Goal: Transaction & Acquisition: Purchase product/service

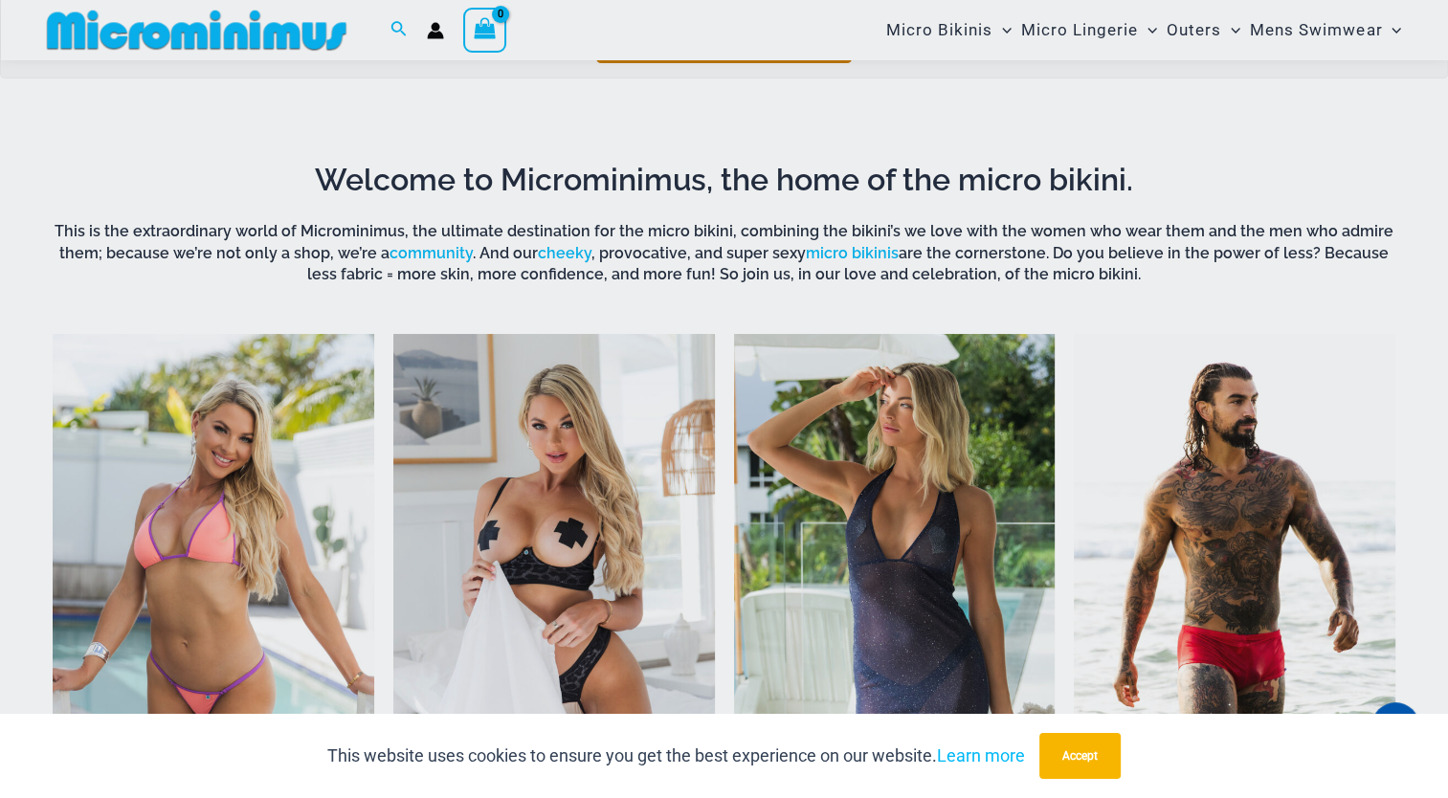
scroll to position [655, 0]
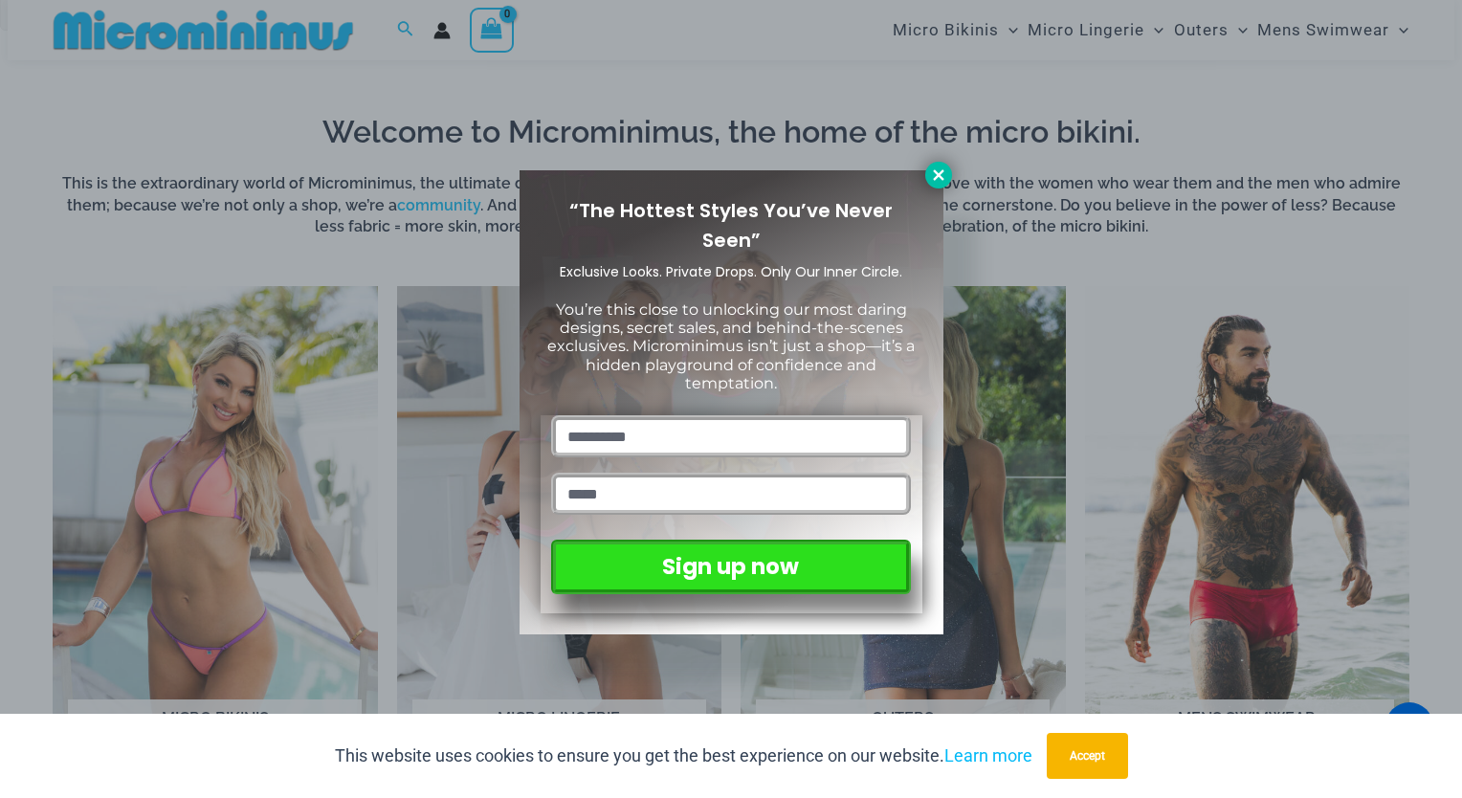
click at [938, 182] on icon at bounding box center [938, 174] width 17 height 17
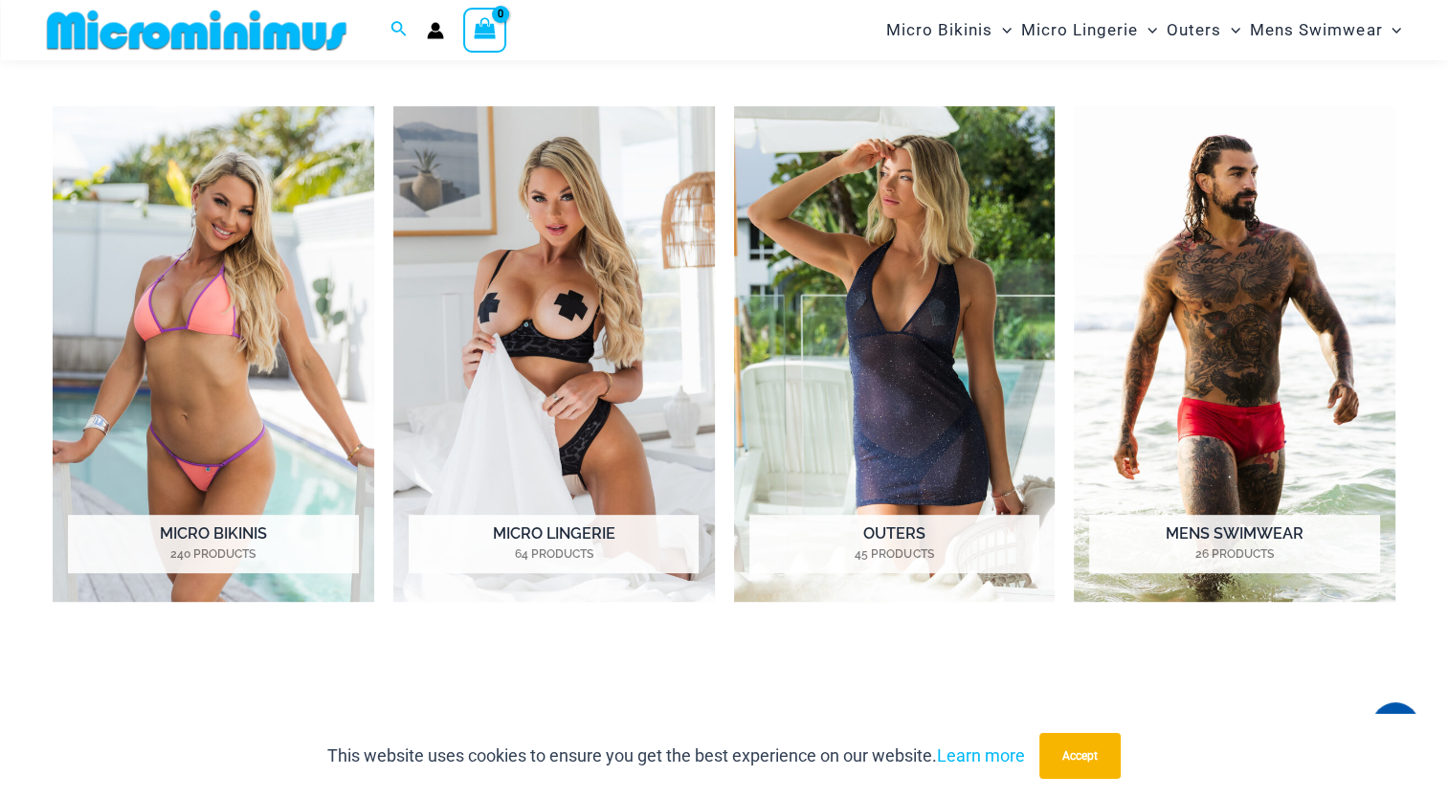
scroll to position [846, 0]
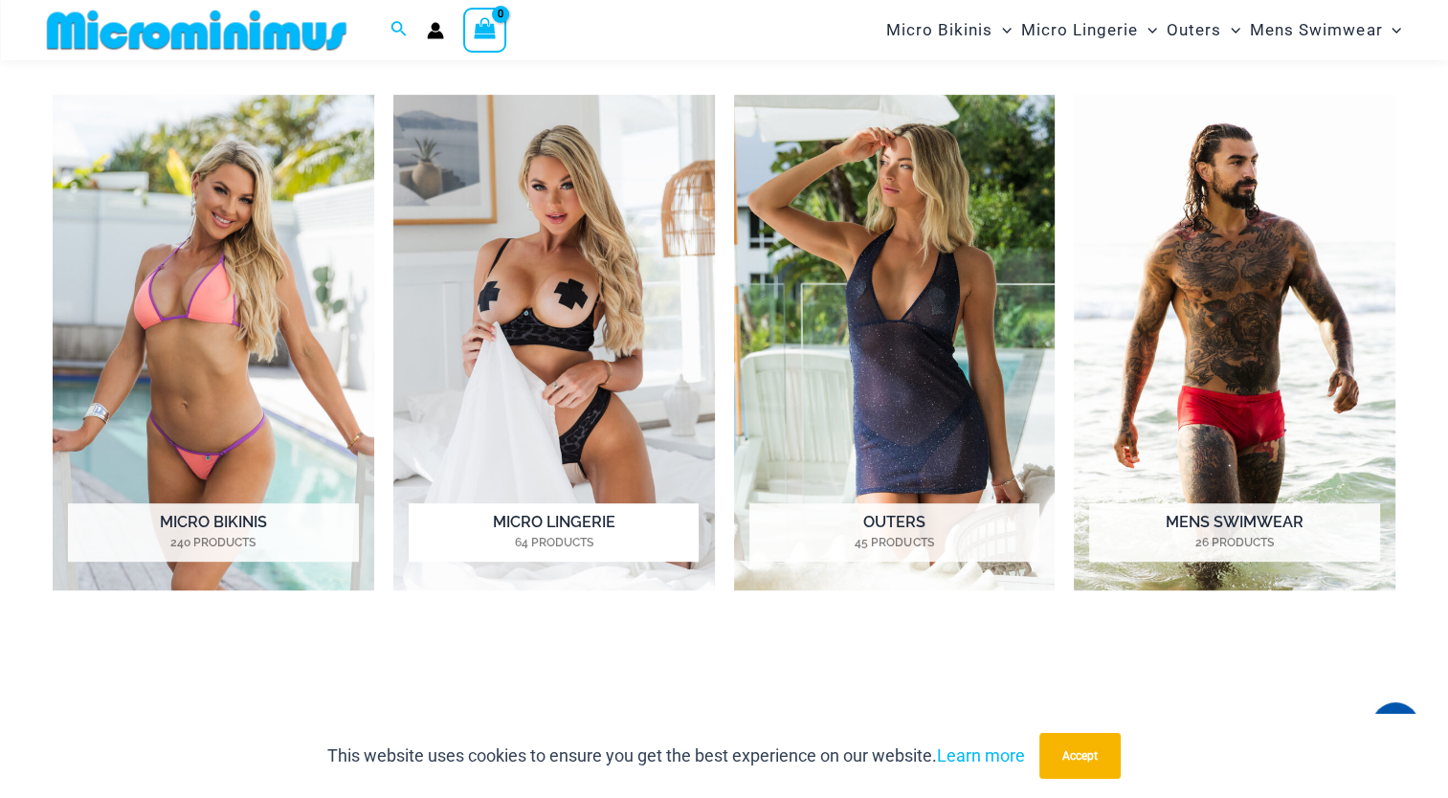
click at [585, 281] on img "Visit product category Micro Lingerie" at bounding box center [554, 343] width 322 height 496
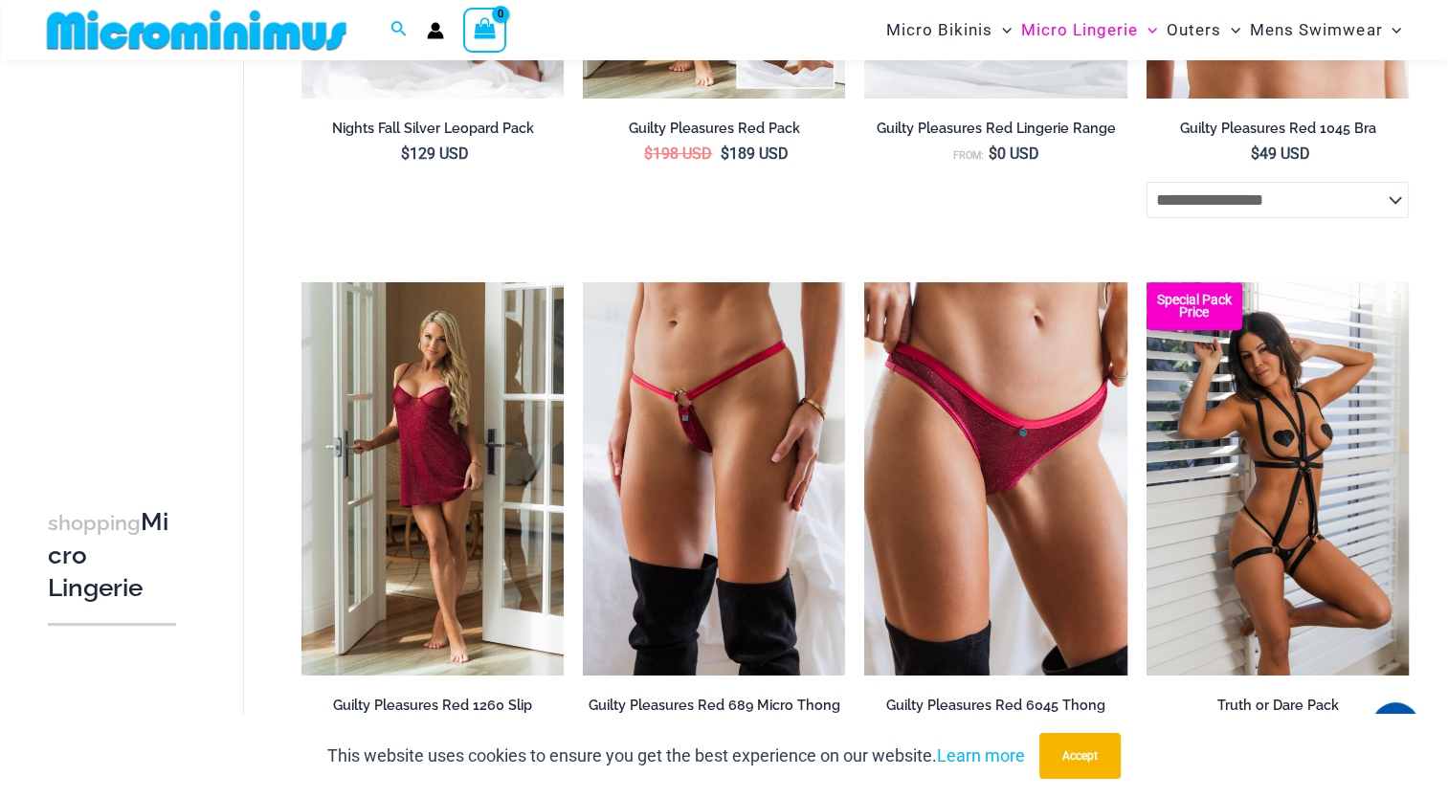
scroll to position [655, 0]
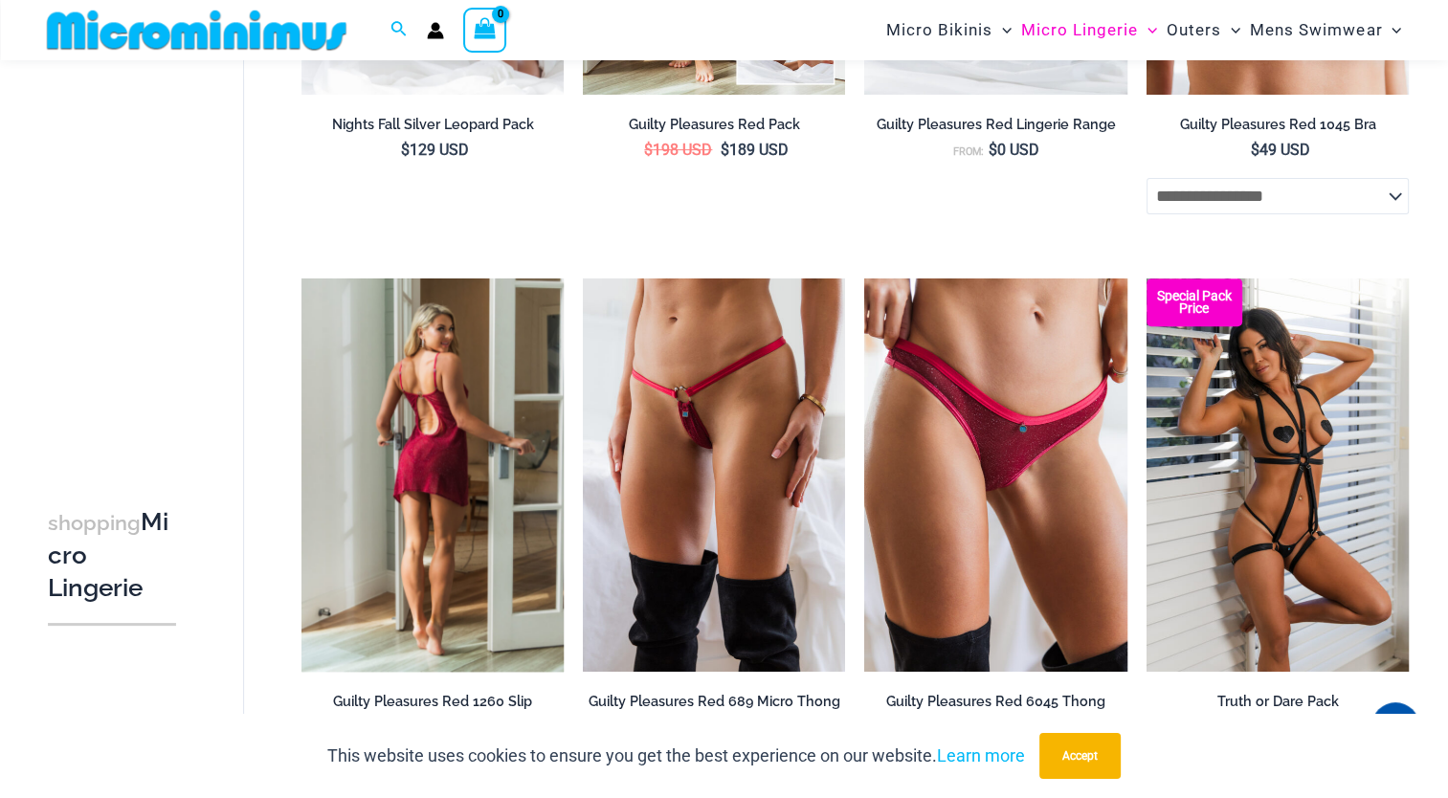
click at [430, 399] on img at bounding box center [432, 474] width 262 height 393
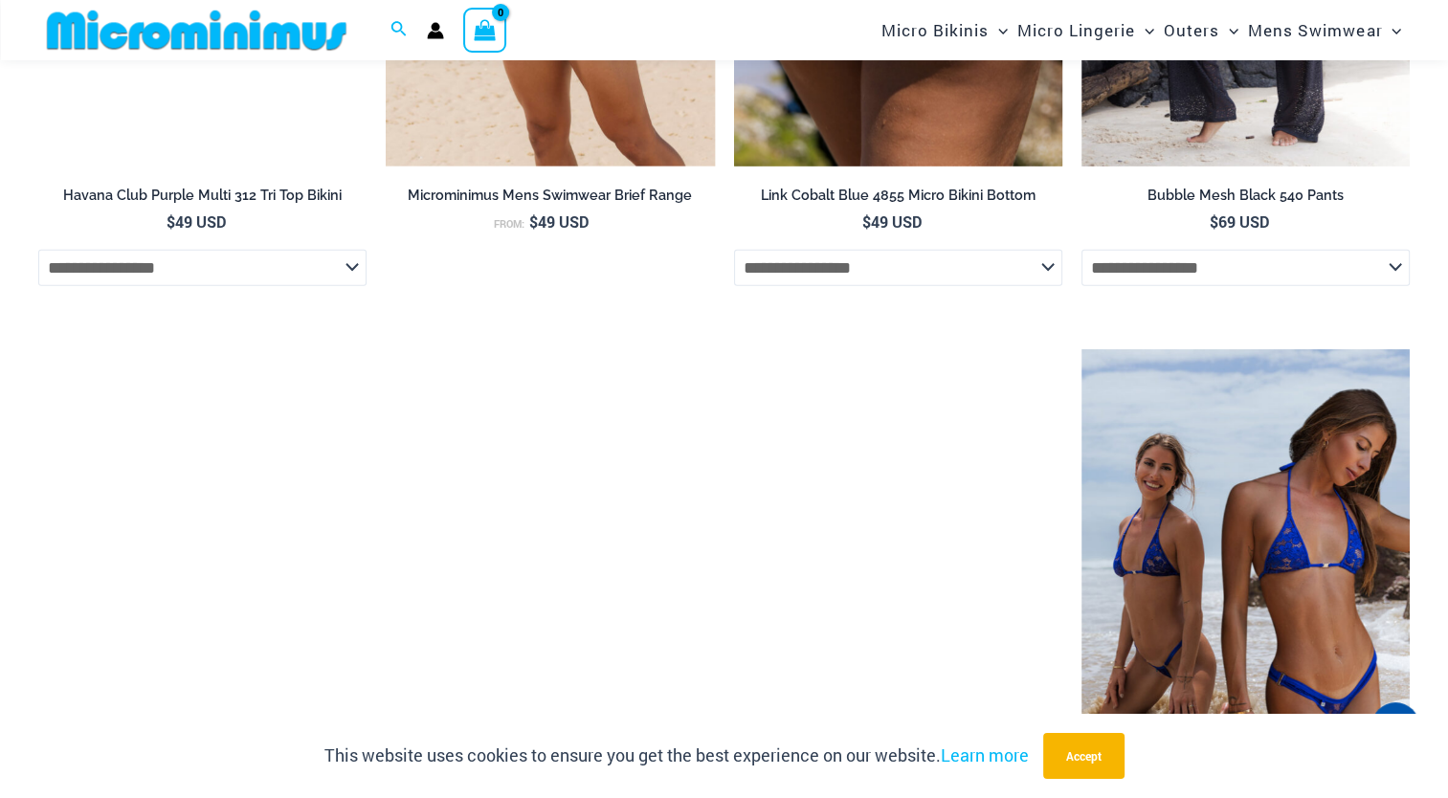
scroll to position [4864, 0]
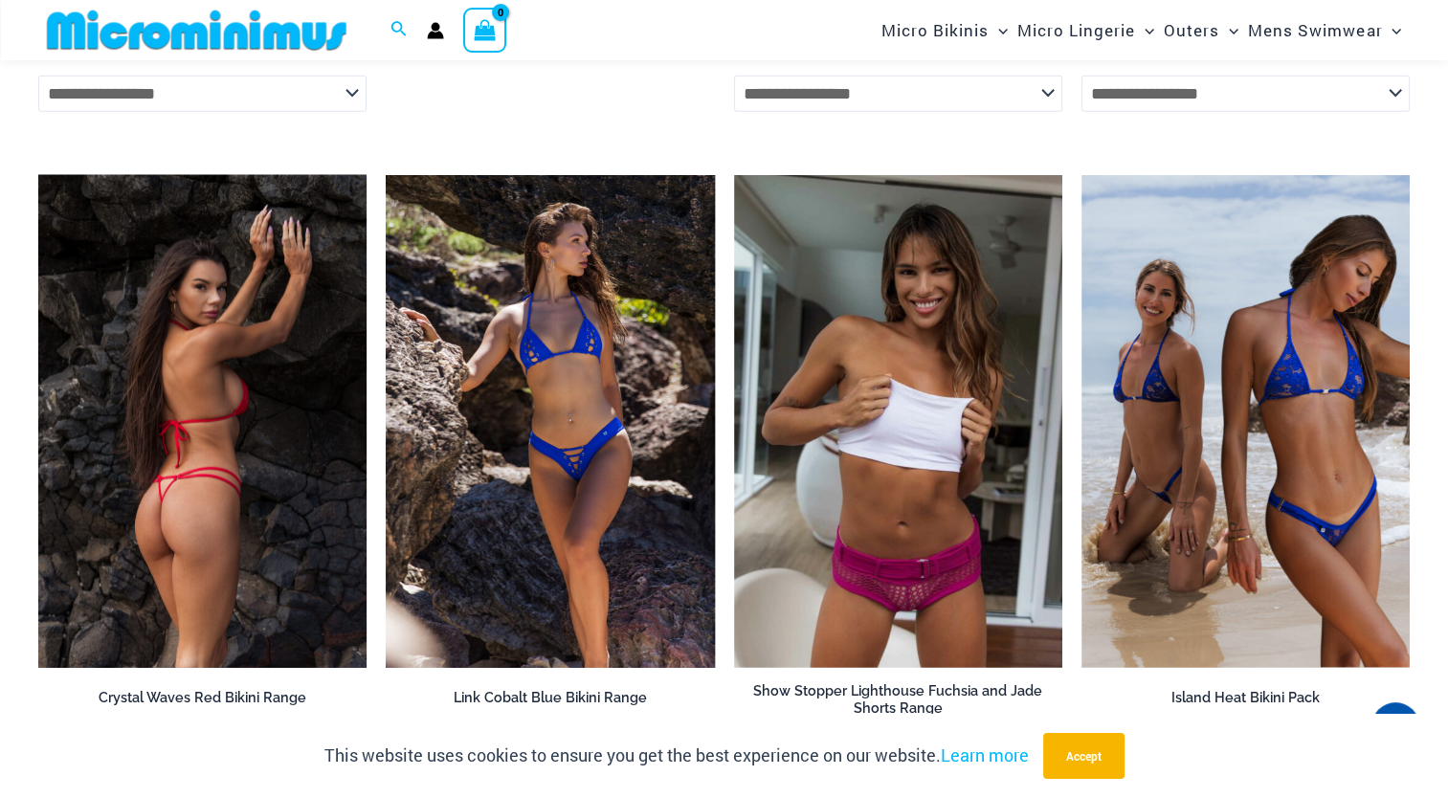
click at [233, 391] on img at bounding box center [202, 421] width 328 height 493
